Goal: Find specific page/section: Find specific page/section

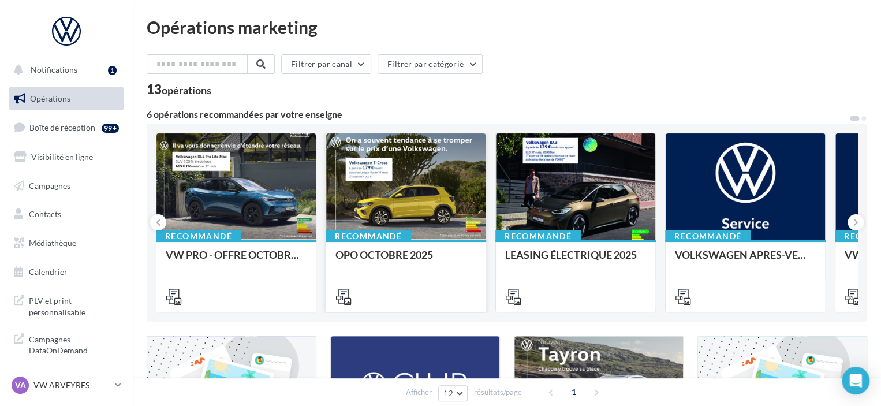
click at [372, 185] on div at bounding box center [405, 186] width 159 height 107
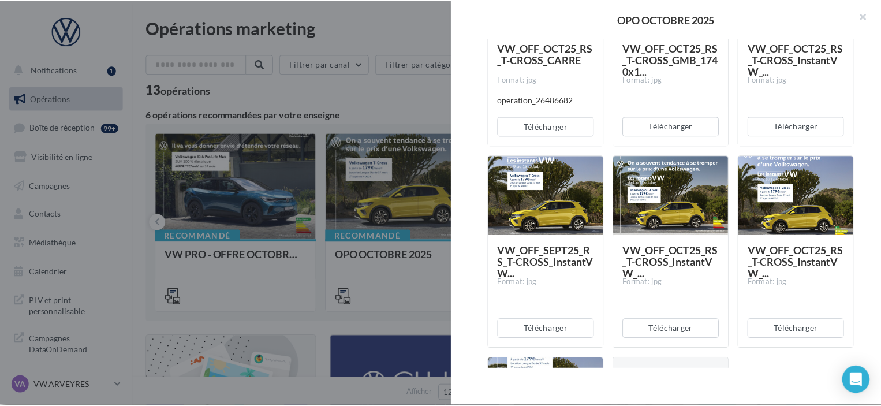
scroll to position [1304, 0]
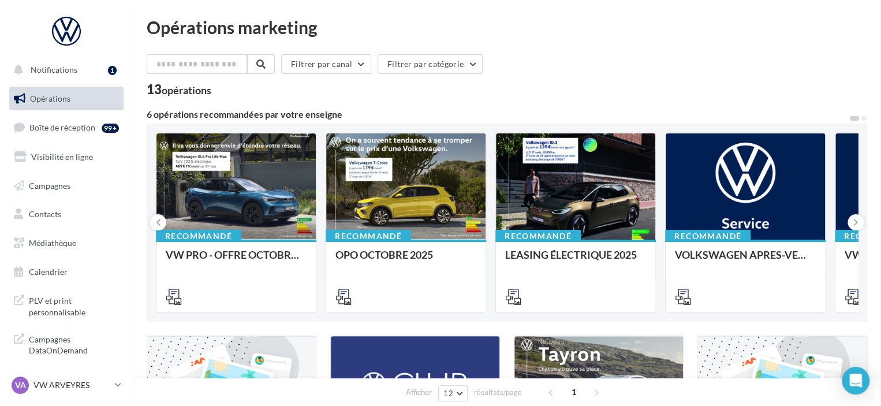
click at [50, 251] on link "Médiathèque" at bounding box center [66, 243] width 119 height 24
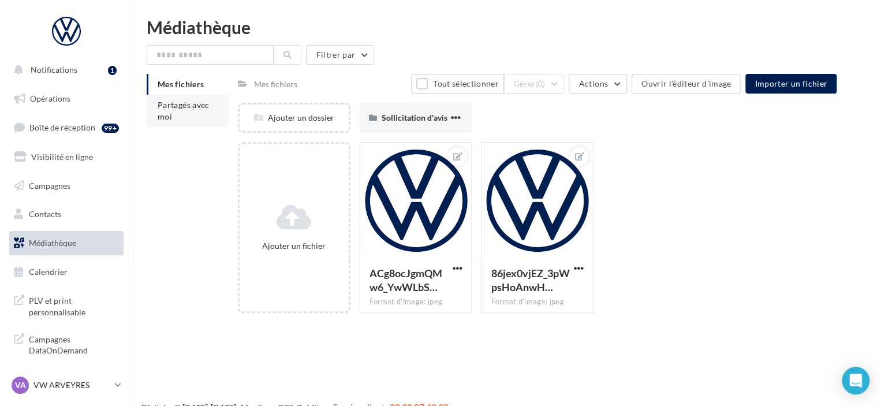
click at [197, 111] on li "Partagés avec moi" at bounding box center [188, 111] width 82 height 32
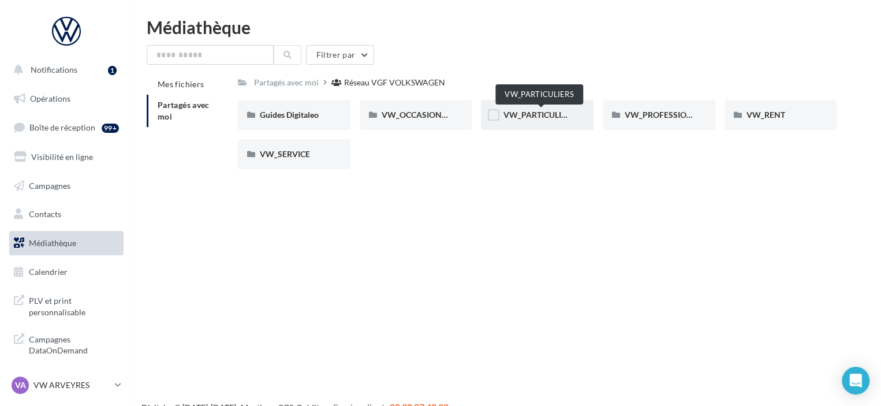
click at [555, 119] on span "VW_PARTICULIERS" at bounding box center [539, 115] width 72 height 10
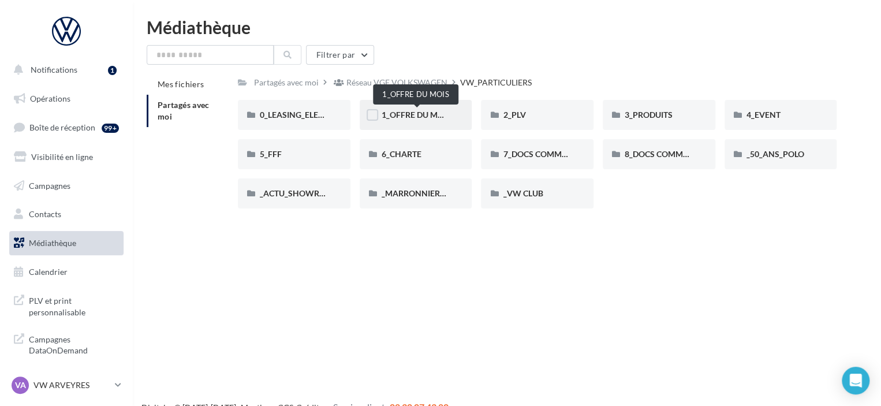
click at [432, 117] on span "1_OFFRE DU MOIS" at bounding box center [415, 115] width 69 height 10
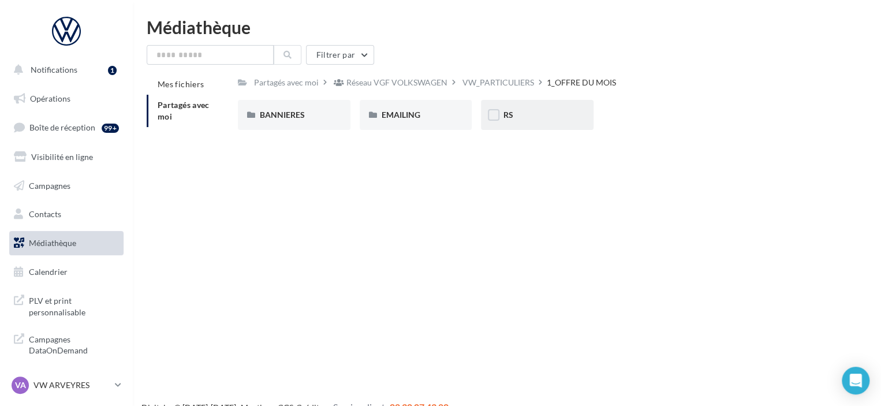
click at [511, 103] on div "RS" at bounding box center [537, 115] width 113 height 30
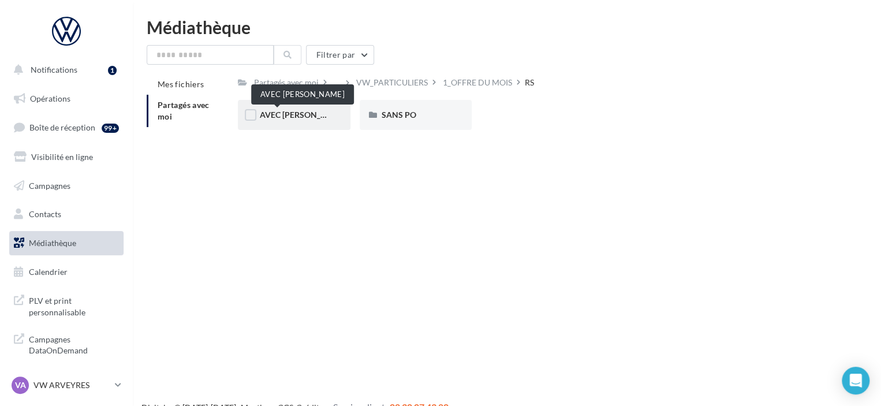
click at [291, 115] on span "AVEC [PERSON_NAME]" at bounding box center [303, 115] width 87 height 10
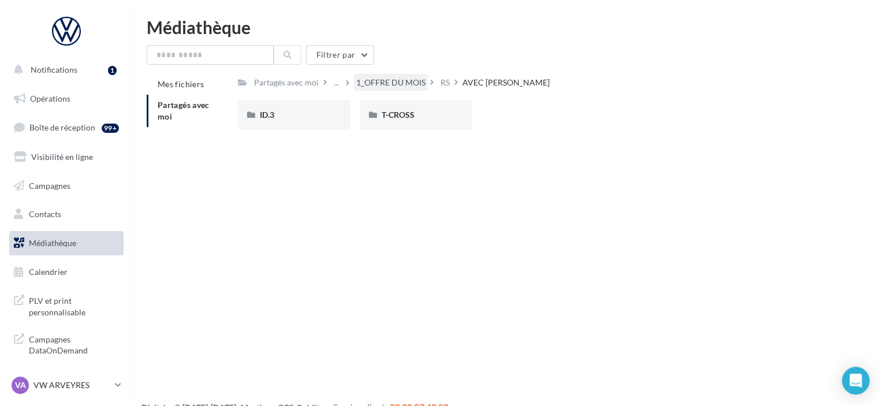
click at [397, 78] on div "1_OFFRE DU MOIS" at bounding box center [390, 83] width 69 height 12
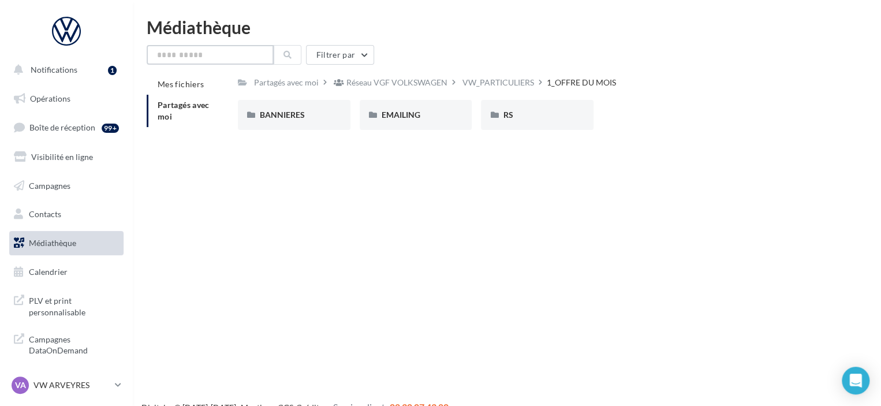
click at [252, 59] on input "text" at bounding box center [210, 55] width 127 height 20
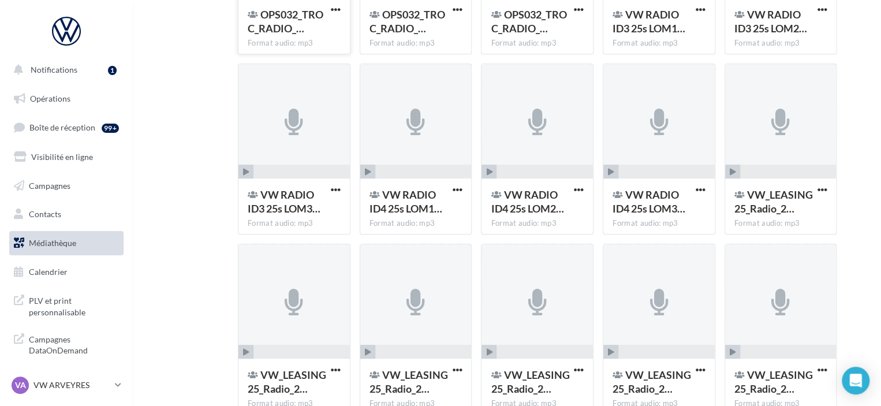
scroll to position [319, 0]
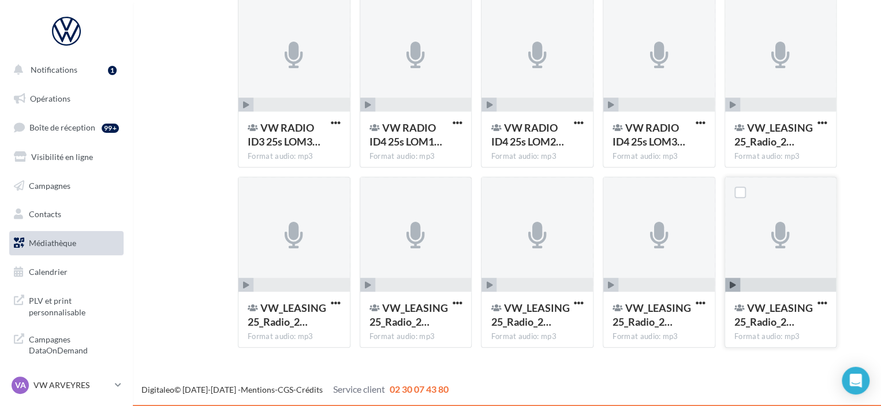
type input "*****"
click at [729, 285] on icon "button" at bounding box center [732, 285] width 6 height 7
click at [362, 282] on span "button" at bounding box center [367, 285] width 15 height 15
click at [240, 281] on span "button" at bounding box center [245, 285] width 15 height 15
click at [365, 102] on icon "button" at bounding box center [368, 105] width 6 height 7
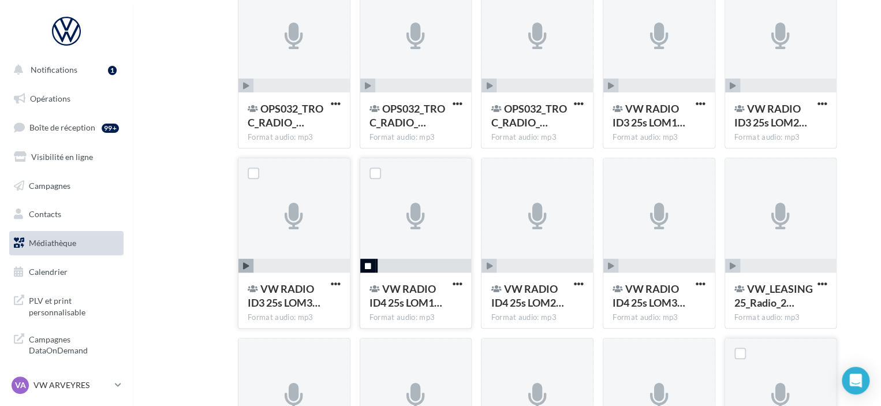
scroll to position [150, 0]
